Goal: Task Accomplishment & Management: Manage account settings

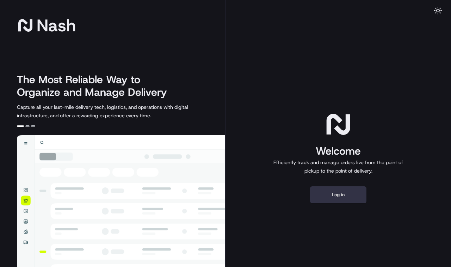
click at [339, 196] on button "Log in" at bounding box center [338, 194] width 56 height 17
